Goal: Information Seeking & Learning: Stay updated

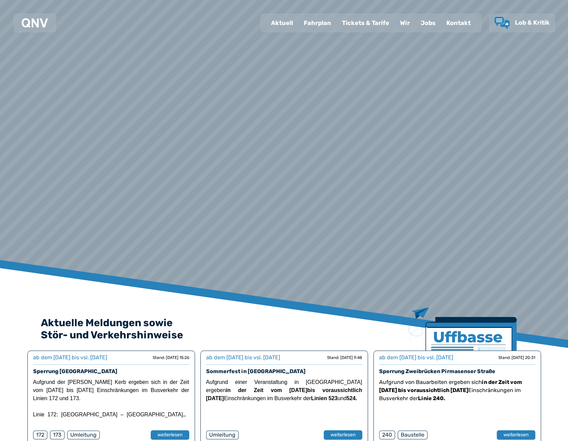
click at [307, 20] on div "Fahrplan" at bounding box center [317, 23] width 38 height 18
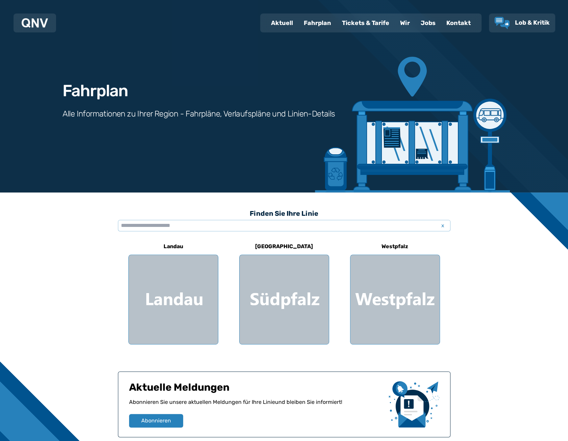
scroll to position [95, 0]
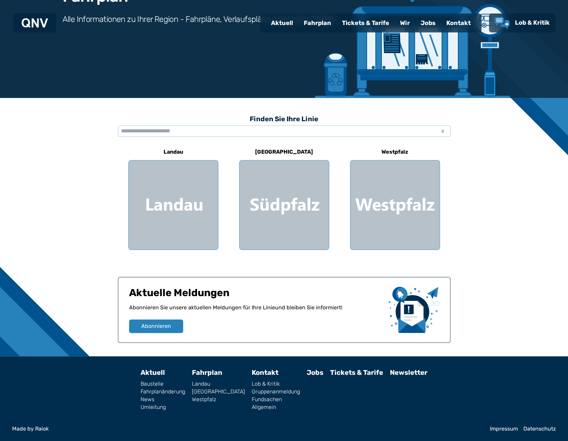
click at [281, 22] on div "Aktuell" at bounding box center [281, 23] width 33 height 18
select select "*"
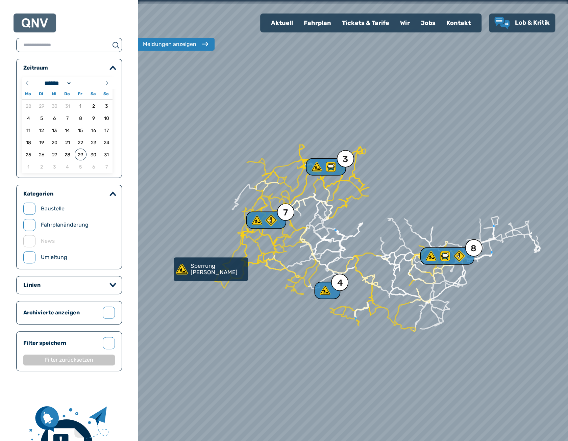
click at [266, 177] on div at bounding box center [353, 220] width 516 height 529
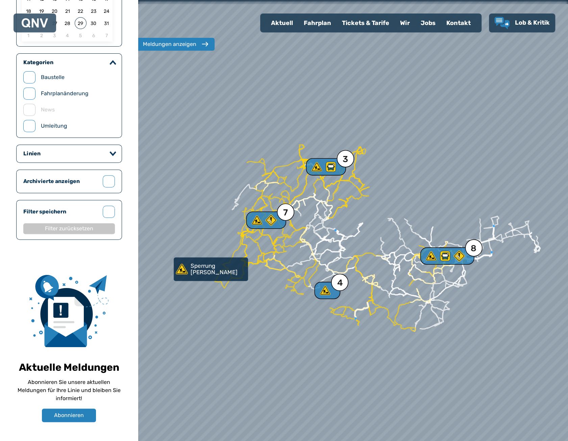
scroll to position [135, 0]
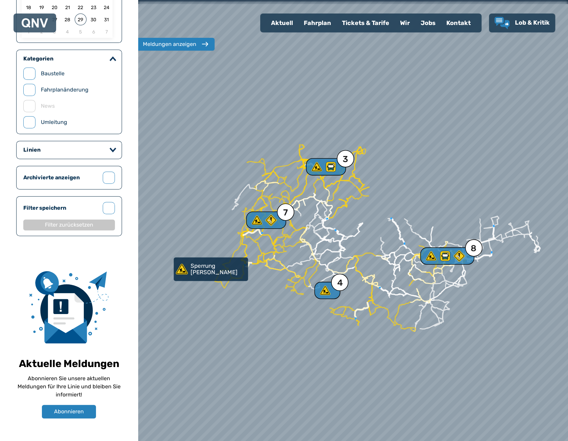
click at [115, 145] on div at bounding box center [112, 149] width 7 height 8
click at [112, 149] on icon "button" at bounding box center [112, 150] width 5 height 3
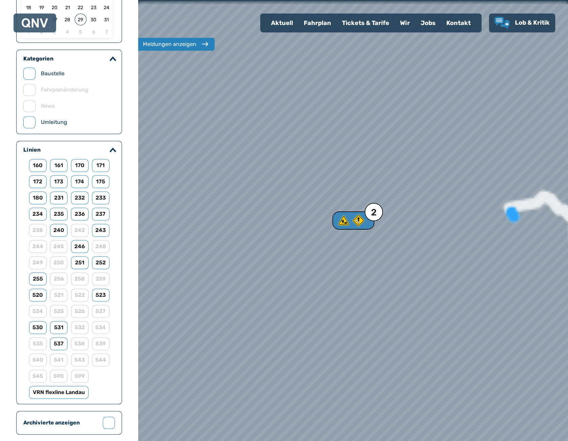
click at [348, 221] on icon at bounding box center [343, 220] width 12 height 12
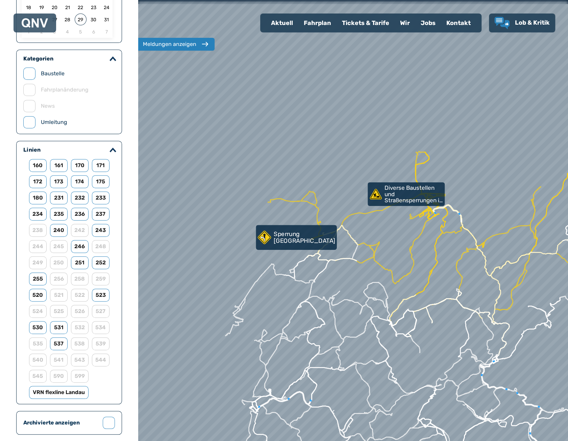
click at [301, 235] on p "Sperrung [GEOGRAPHIC_DATA]" at bounding box center [305, 237] width 62 height 13
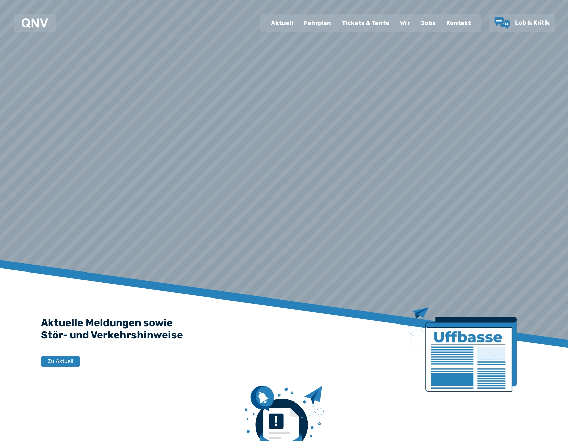
click at [287, 25] on div "Aktuell" at bounding box center [281, 23] width 33 height 18
select select "*"
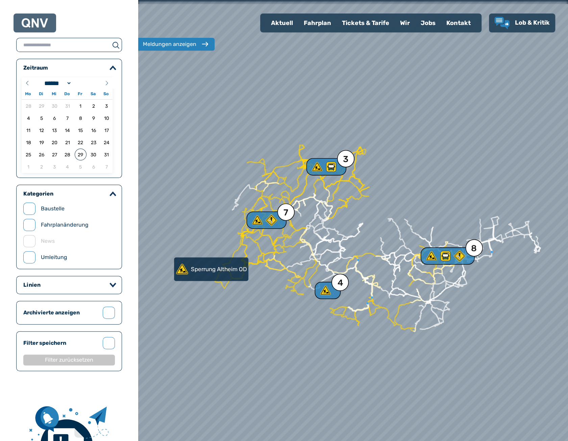
click at [265, 179] on div at bounding box center [353, 220] width 516 height 529
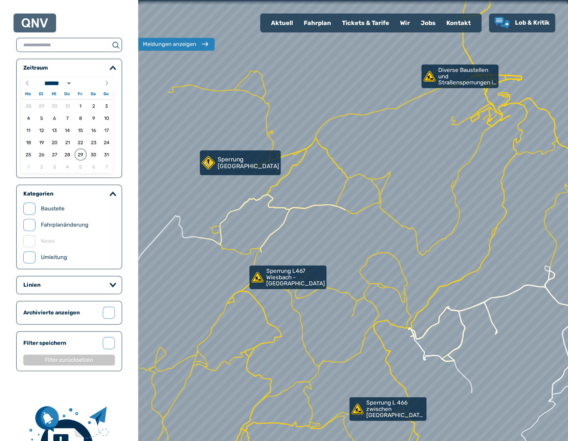
click at [247, 163] on p "Sperrung [GEOGRAPHIC_DATA]" at bounding box center [248, 162] width 62 height 13
